Goal: Navigation & Orientation: Find specific page/section

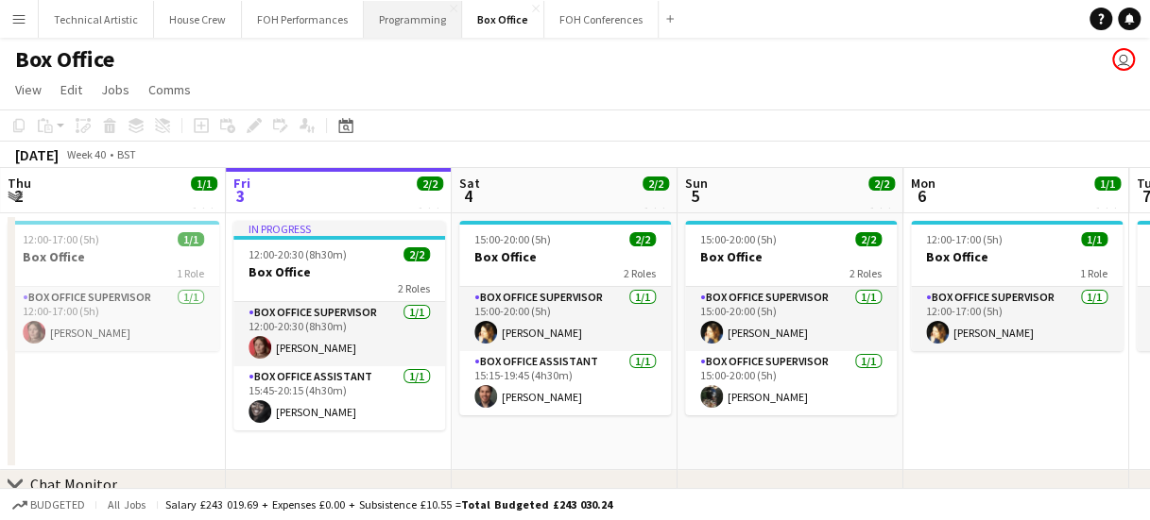
click at [389, 5] on button "Programming Close" at bounding box center [413, 19] width 98 height 37
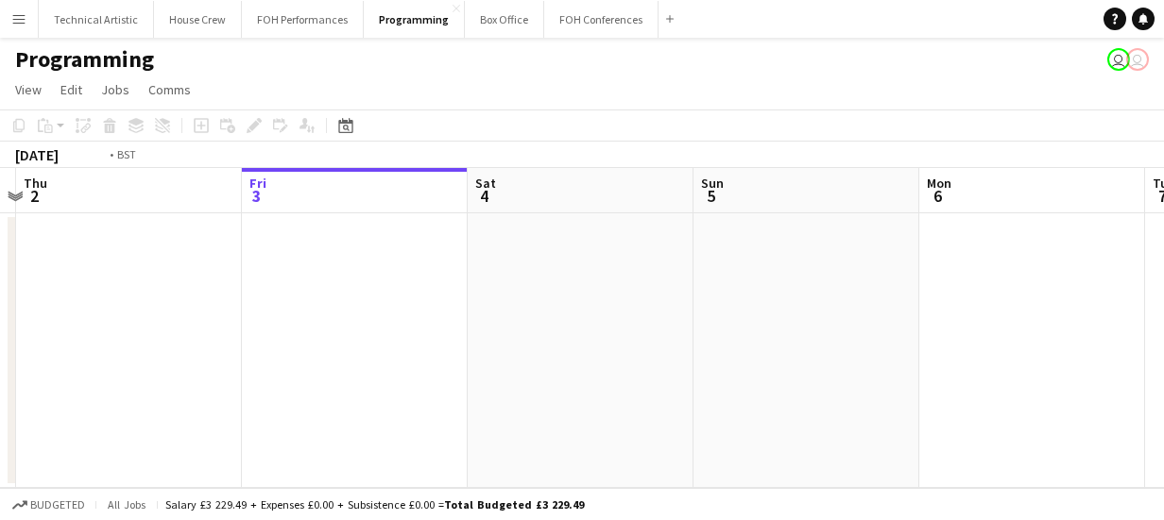
drag, startPoint x: 639, startPoint y: 321, endPoint x: 1034, endPoint y: 337, distance: 396.1
click at [1034, 337] on app-calendar-viewport "Tue 30 Wed 1 Thu 2 Fri 3 Sat 4 Sun 5 Mon 6 Tue 7 Wed 8 Thu 9 Fri 10" at bounding box center [582, 328] width 1164 height 320
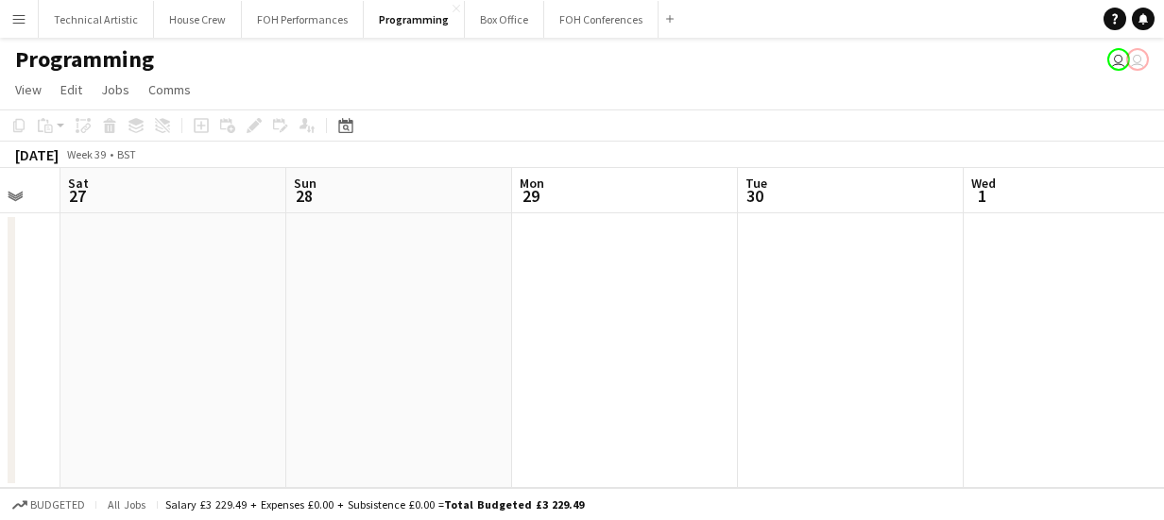
drag, startPoint x: 525, startPoint y: 376, endPoint x: 918, endPoint y: 383, distance: 393.0
click at [1151, 330] on app-calendar-viewport "Wed 24 Thu 25 Fri 26 Sat 27 Sun 28 Mon 29 Tue 30 Wed 1 Thu 2 Fri 3 Sat 4" at bounding box center [582, 328] width 1164 height 320
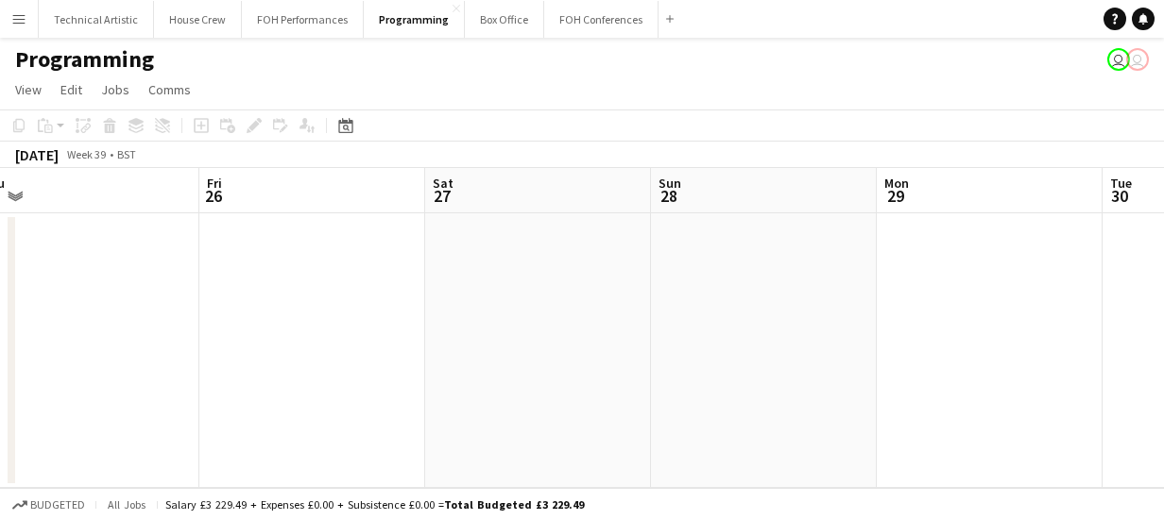
drag, startPoint x: 869, startPoint y: 397, endPoint x: 1195, endPoint y: 385, distance: 326.1
click at [1163, 385] on html "Menu Boards Boards Boards All jobs Status Workforce Workforce My Workforce Recr…" at bounding box center [582, 260] width 1164 height 520
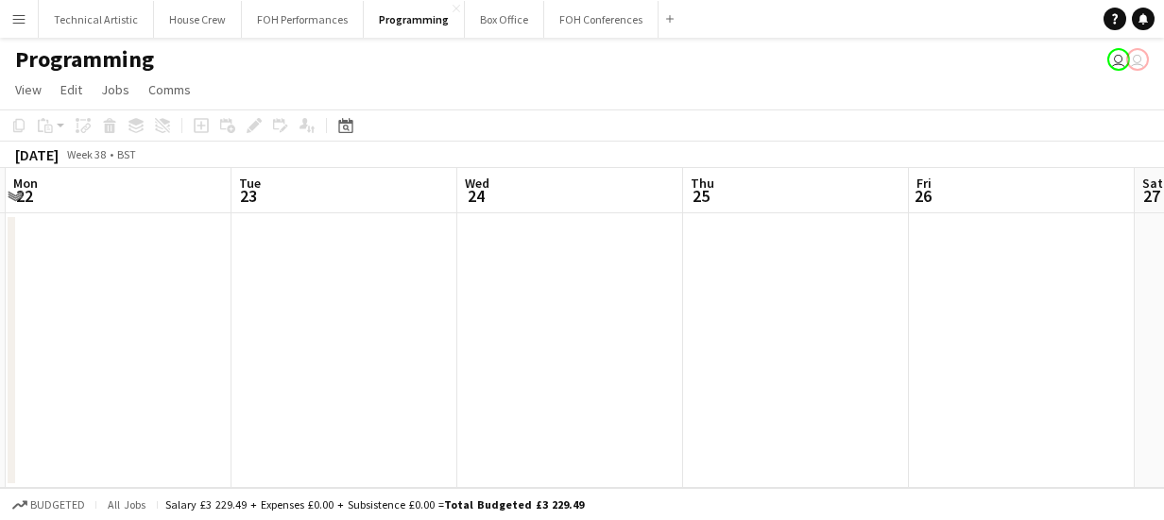
drag, startPoint x: 404, startPoint y: 407, endPoint x: 860, endPoint y: 373, distance: 456.6
click at [1076, 350] on app-calendar-viewport "Sat 20 Sun 21 Mon 22 Tue 23 Wed 24 Thu 25 Fri 26 Sat 27 Sun 28 Mon 29 Tue 30" at bounding box center [582, 328] width 1164 height 320
drag, startPoint x: 745, startPoint y: 403, endPoint x: 1196, endPoint y: 288, distance: 465.1
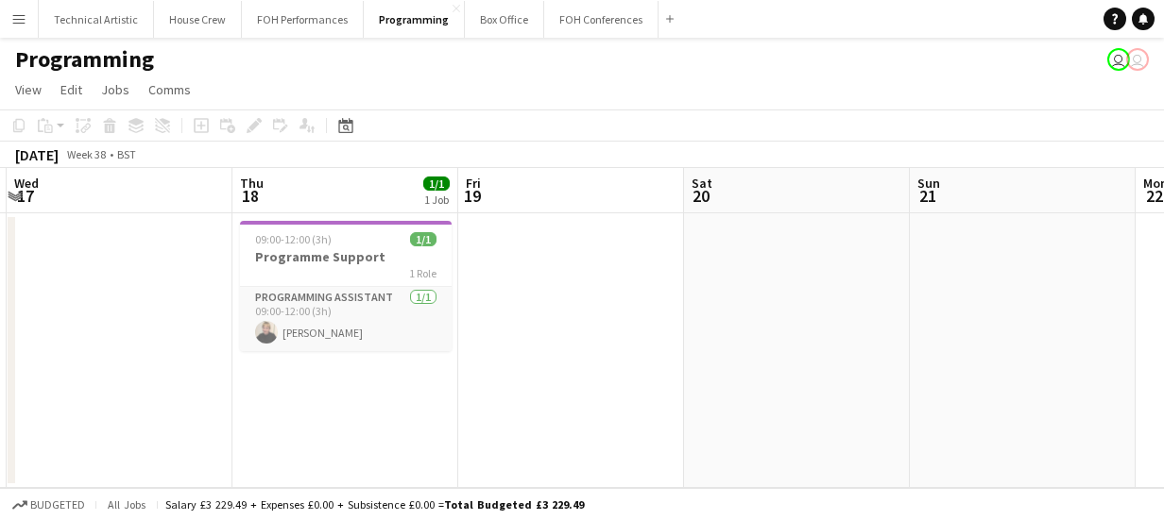
drag, startPoint x: 1196, startPoint y: 288, endPoint x: 1099, endPoint y: 281, distance: 97.5
click at [1099, 281] on app-calendar-viewport "Mon 15 Tue 16 Wed 17 Thu 18 1/1 1 Job Fri 19 Sat 20 Sun 21 Mon 22 Tue 23 Wed 24…" at bounding box center [582, 328] width 1164 height 320
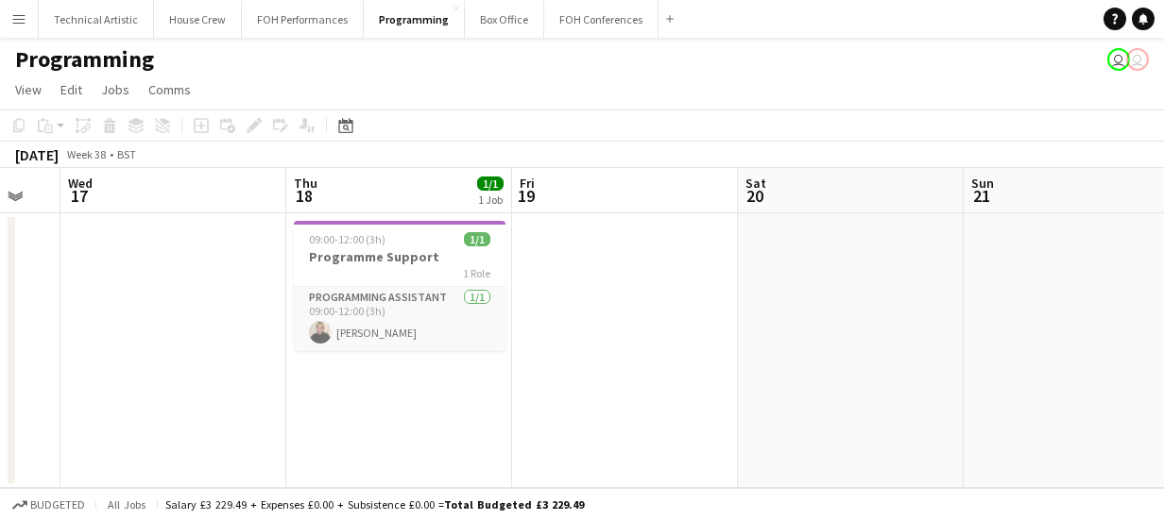
click at [217, 54] on div "Programming user user" at bounding box center [582, 56] width 1164 height 36
